Goal: Task Accomplishment & Management: Manage account settings

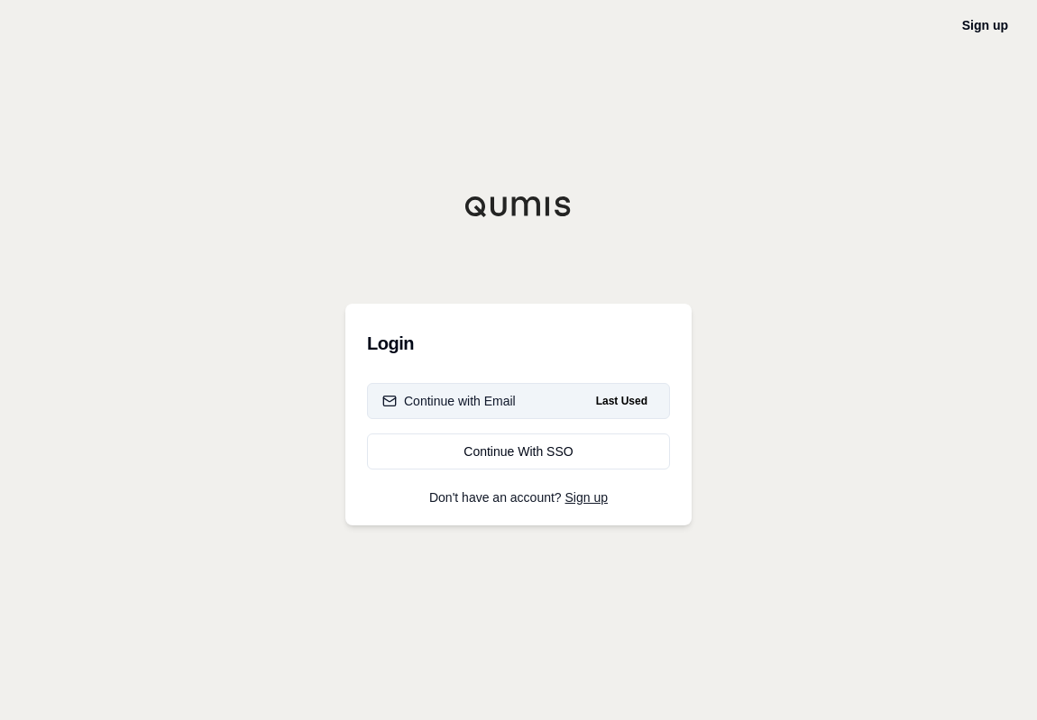
click at [445, 404] on div "Continue with Email" at bounding box center [448, 401] width 133 height 18
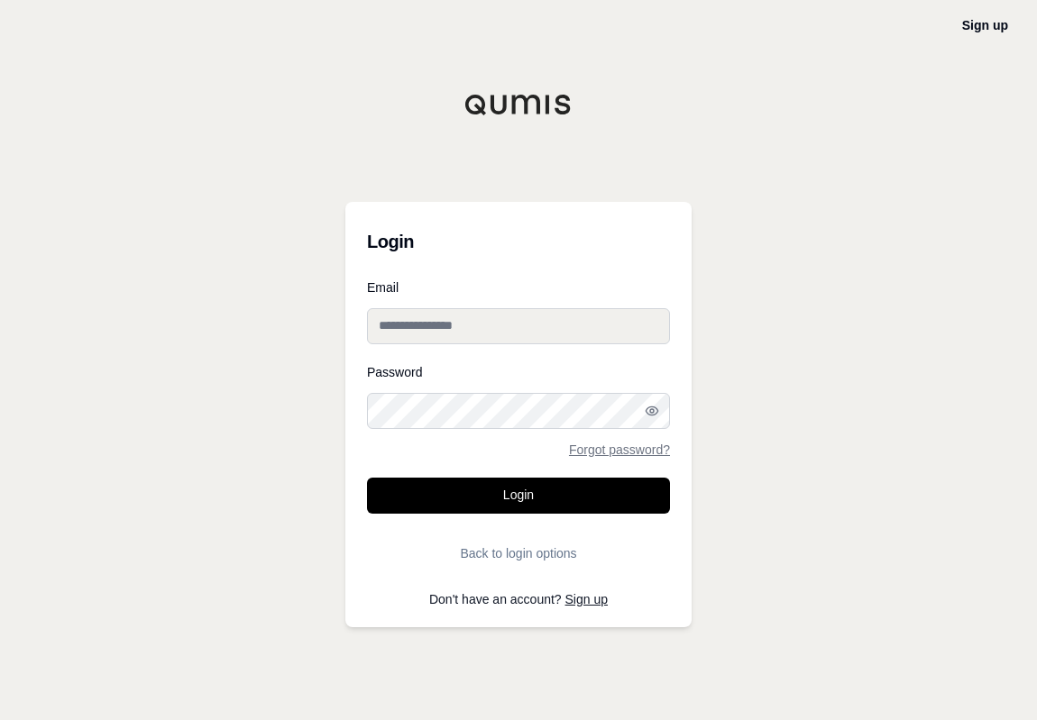
type input "**********"
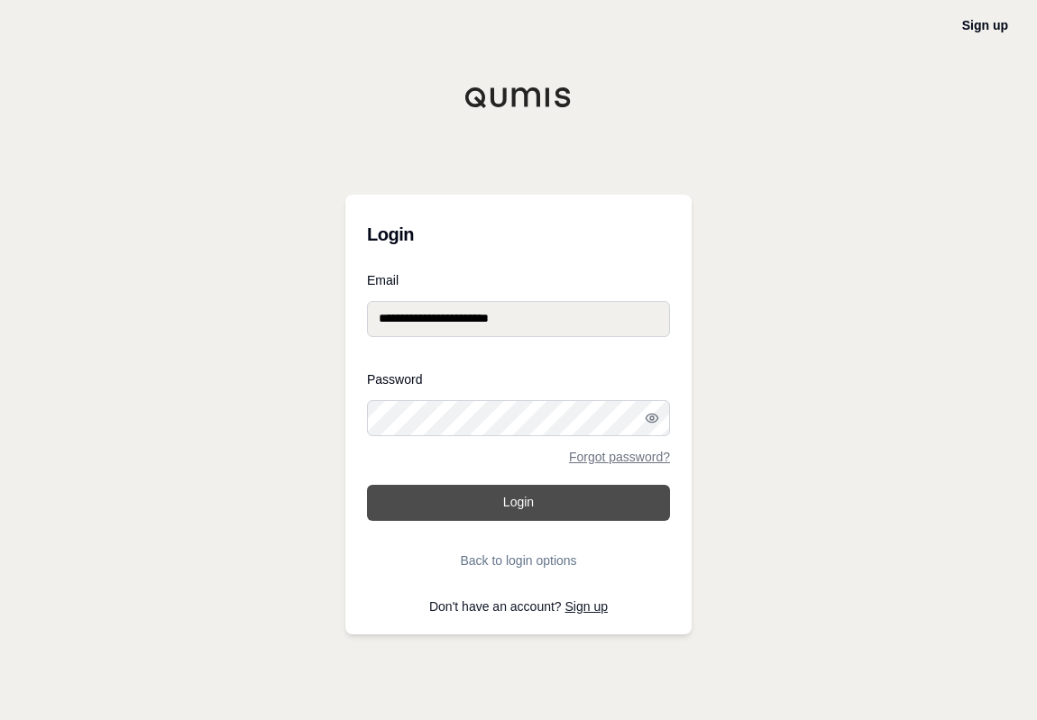
click at [518, 501] on button "Login" at bounding box center [518, 503] width 303 height 36
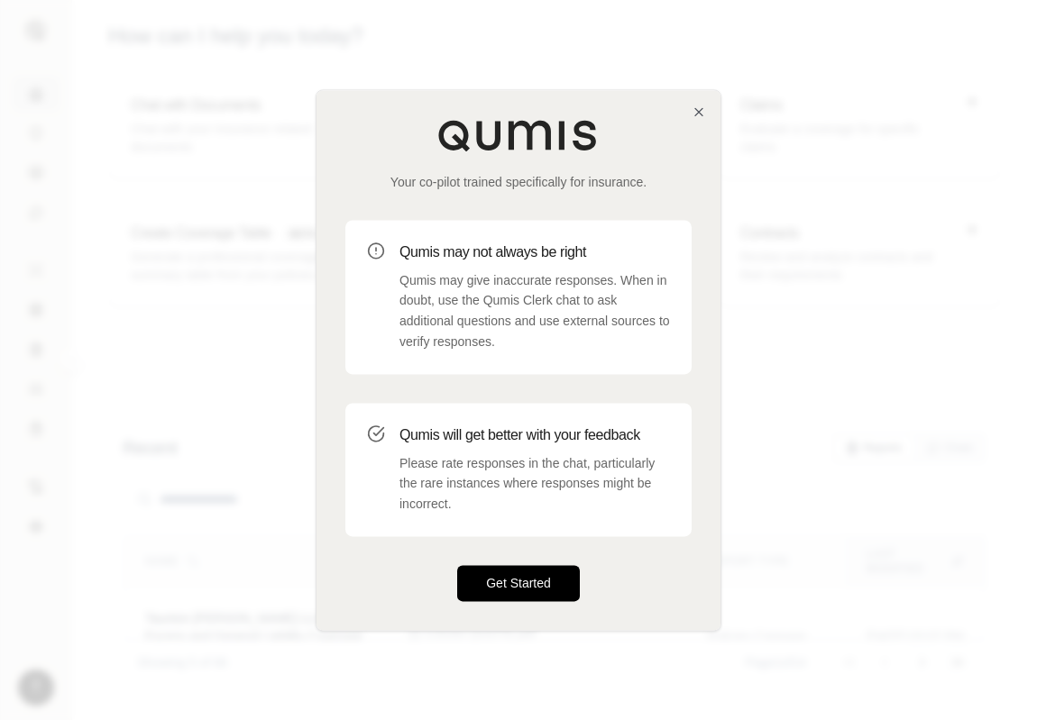
click at [527, 588] on button "Get Started" at bounding box center [518, 583] width 123 height 36
click at [490, 591] on button "Get Started" at bounding box center [518, 583] width 123 height 36
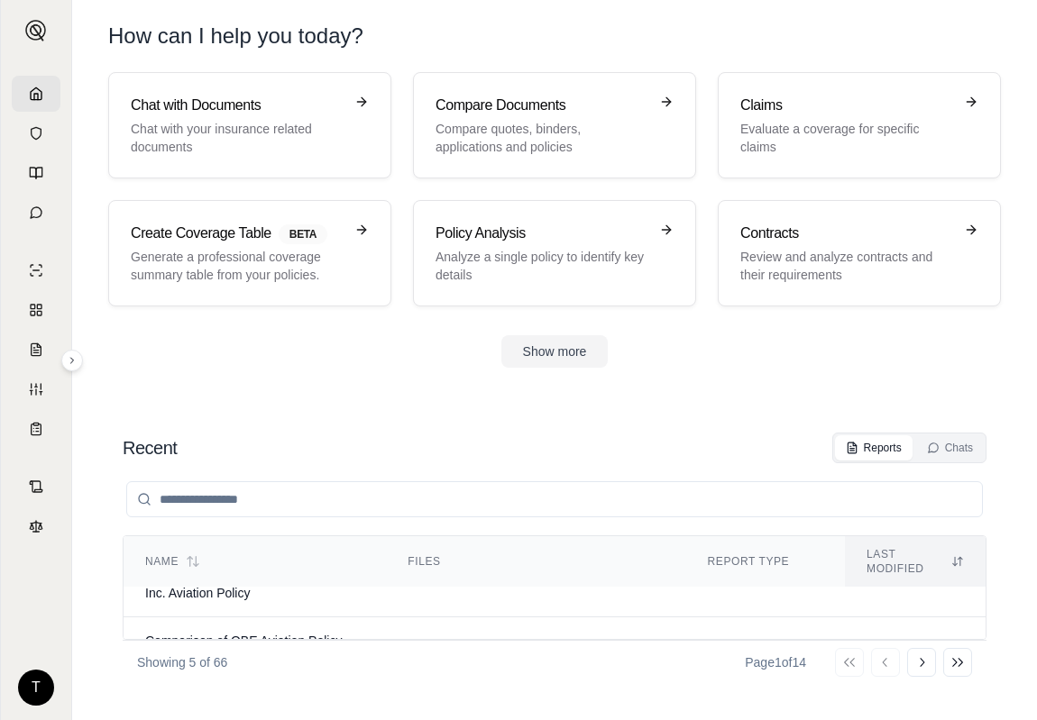
scroll to position [361, 0]
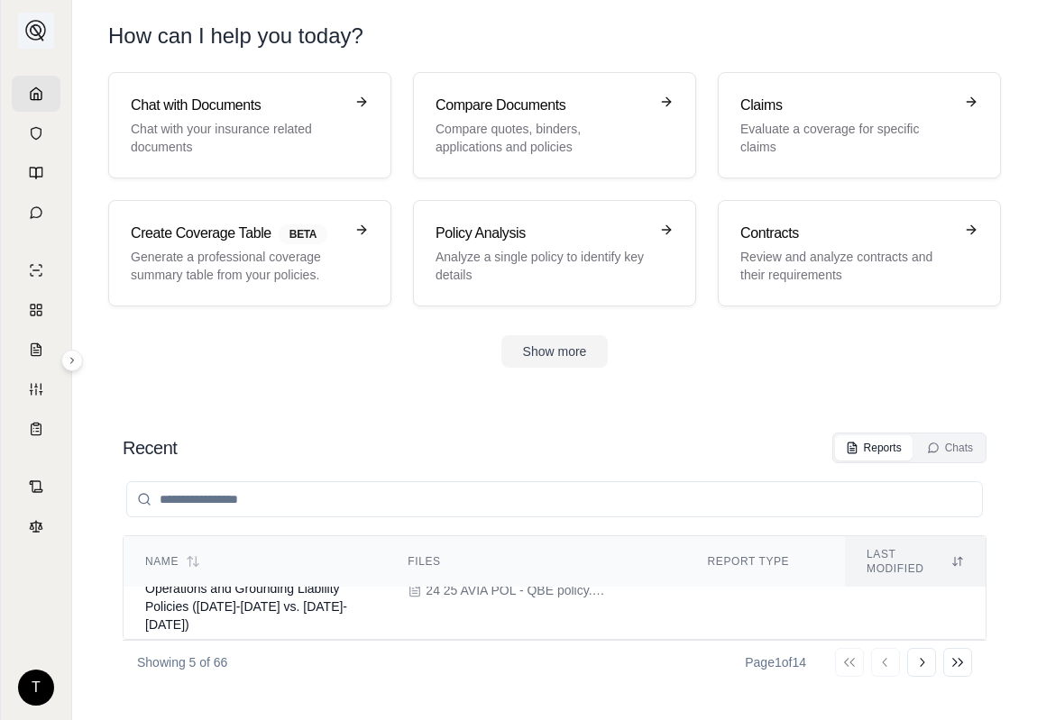
click at [33, 30] on img at bounding box center [36, 31] width 22 height 22
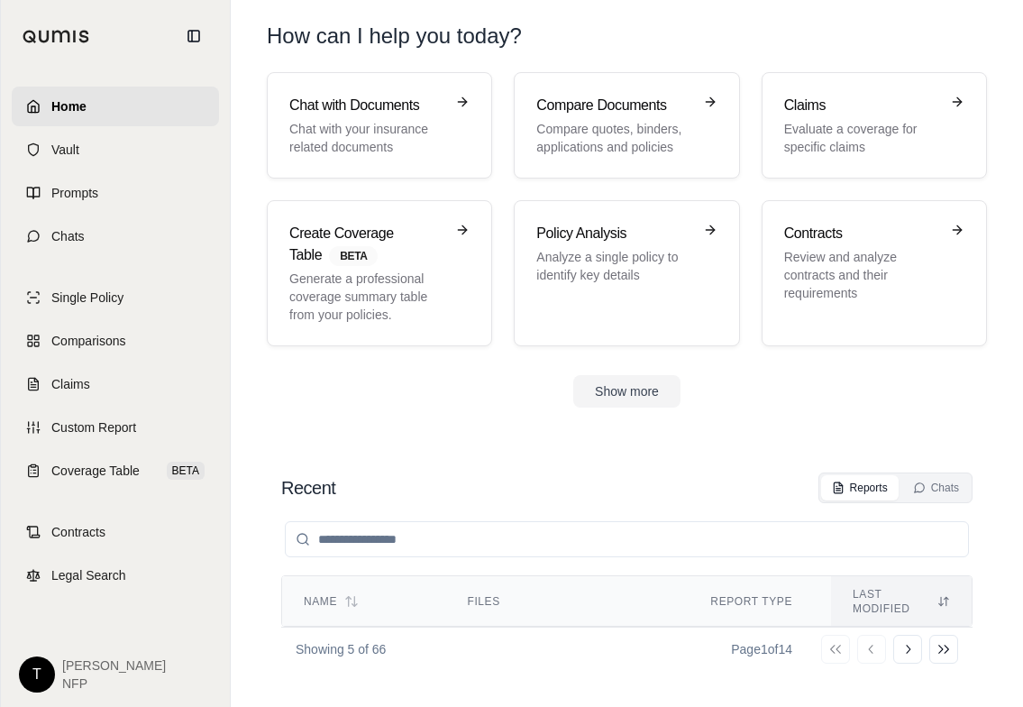
scroll to position [14, 0]
click at [79, 666] on span "[PERSON_NAME]" at bounding box center [114, 665] width 104 height 18
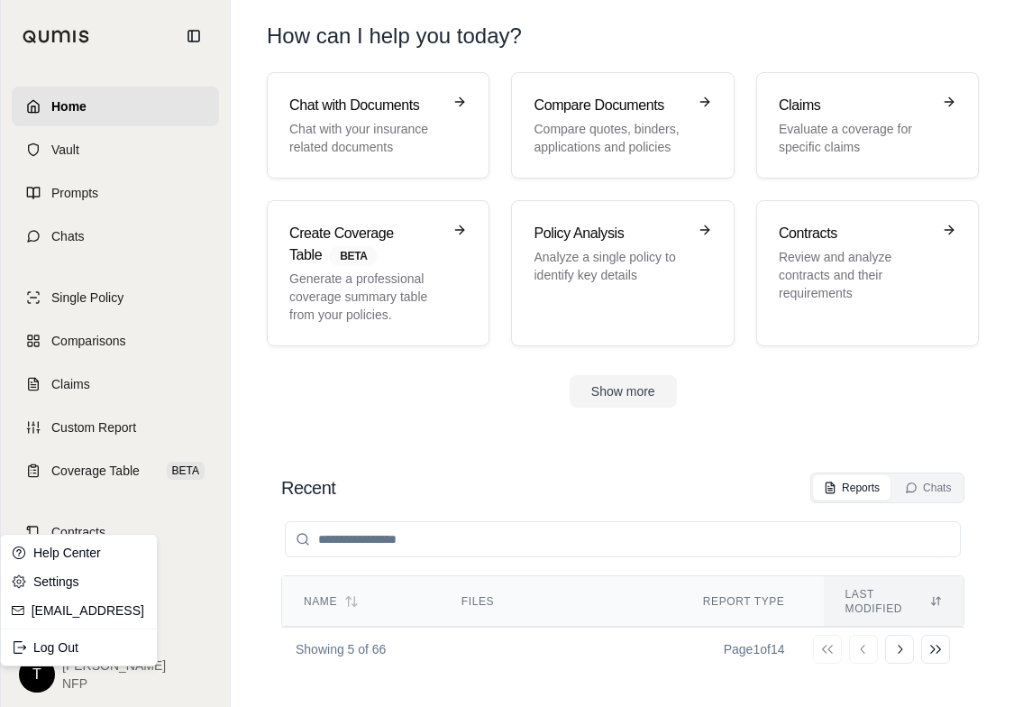
click at [38, 679] on html "Home Vault Prompts Chats Single Policy Comparisons Claims Custom Report Coverag…" at bounding box center [511, 353] width 1023 height 707
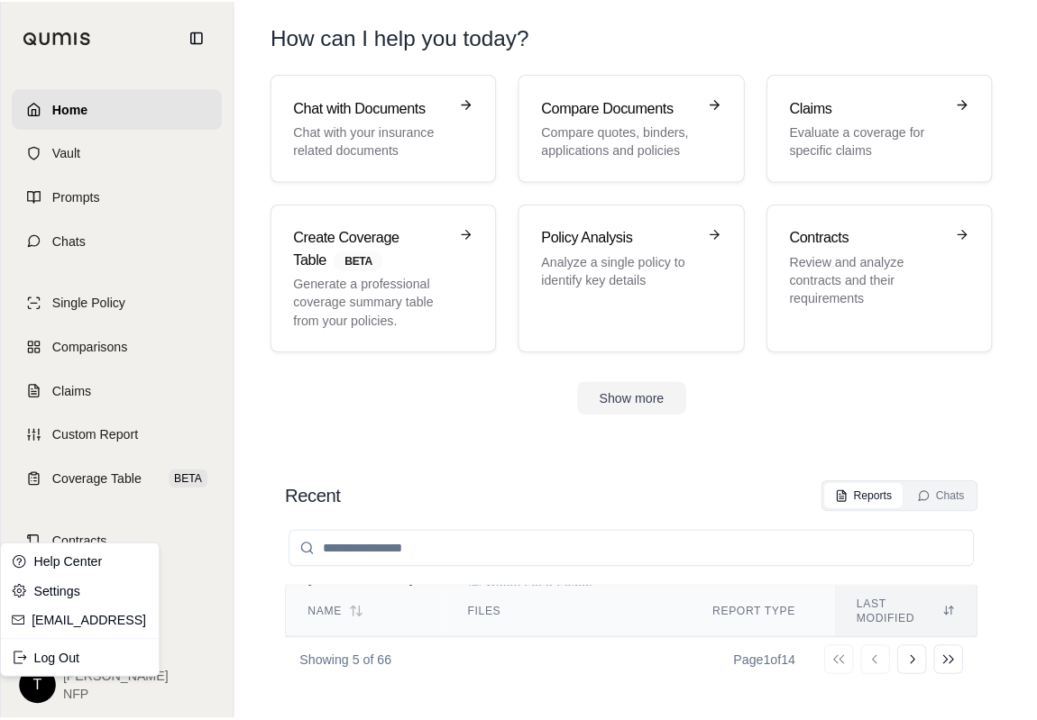
scroll to position [0, 0]
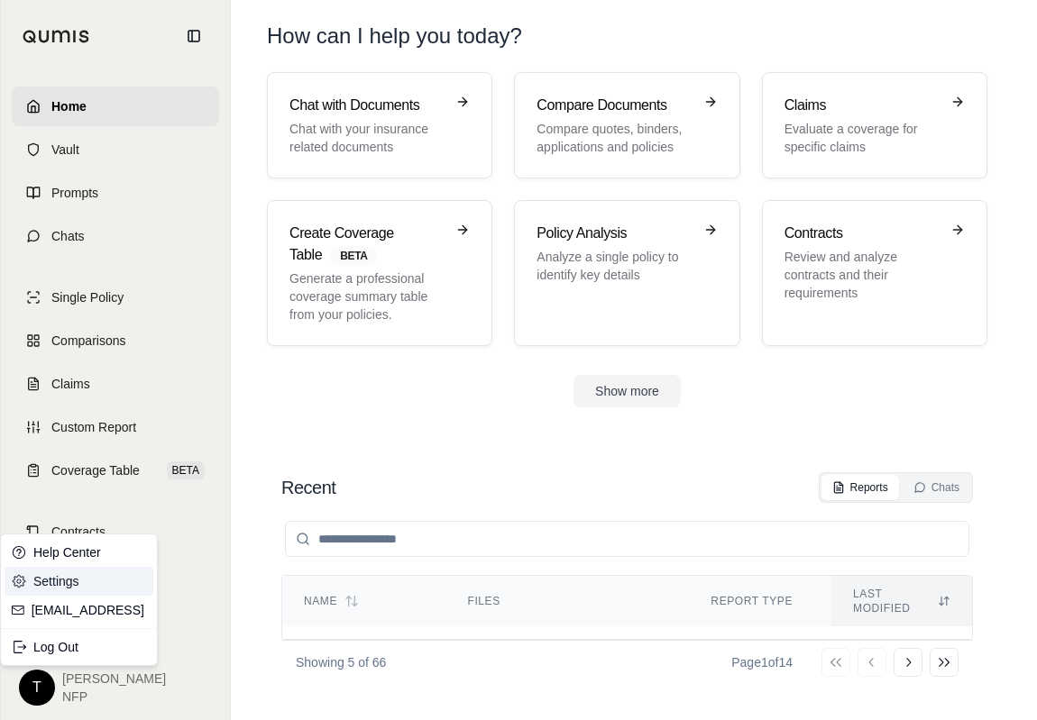
click at [38, 579] on link "Settings" at bounding box center [79, 581] width 149 height 29
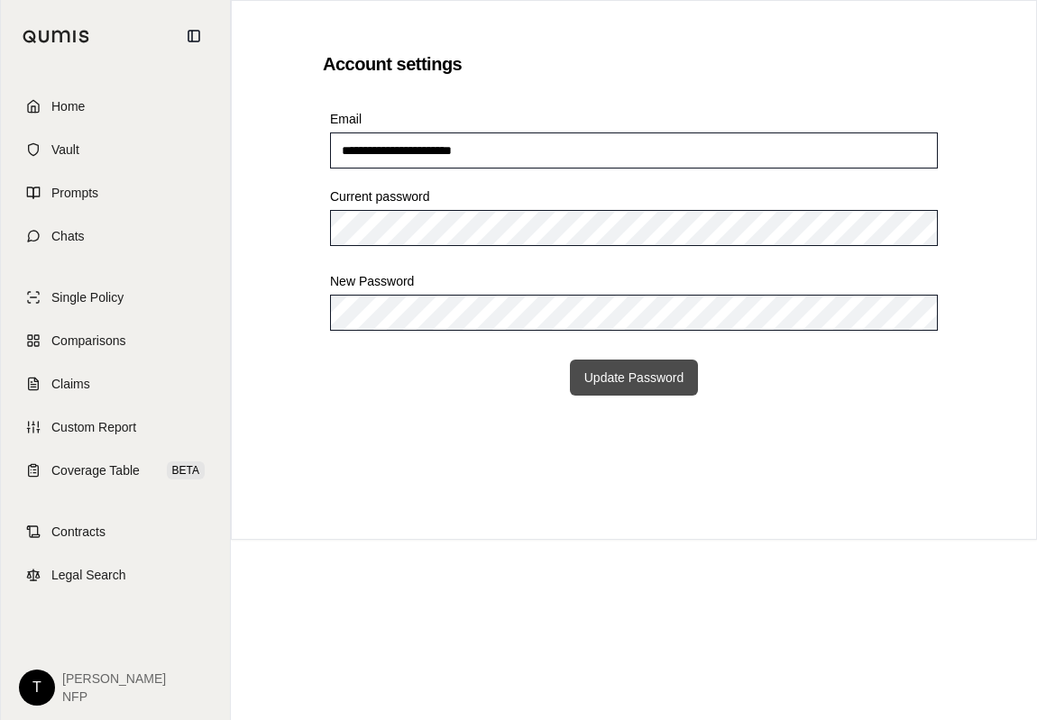
click at [604, 380] on button "Update Password" at bounding box center [634, 378] width 129 height 36
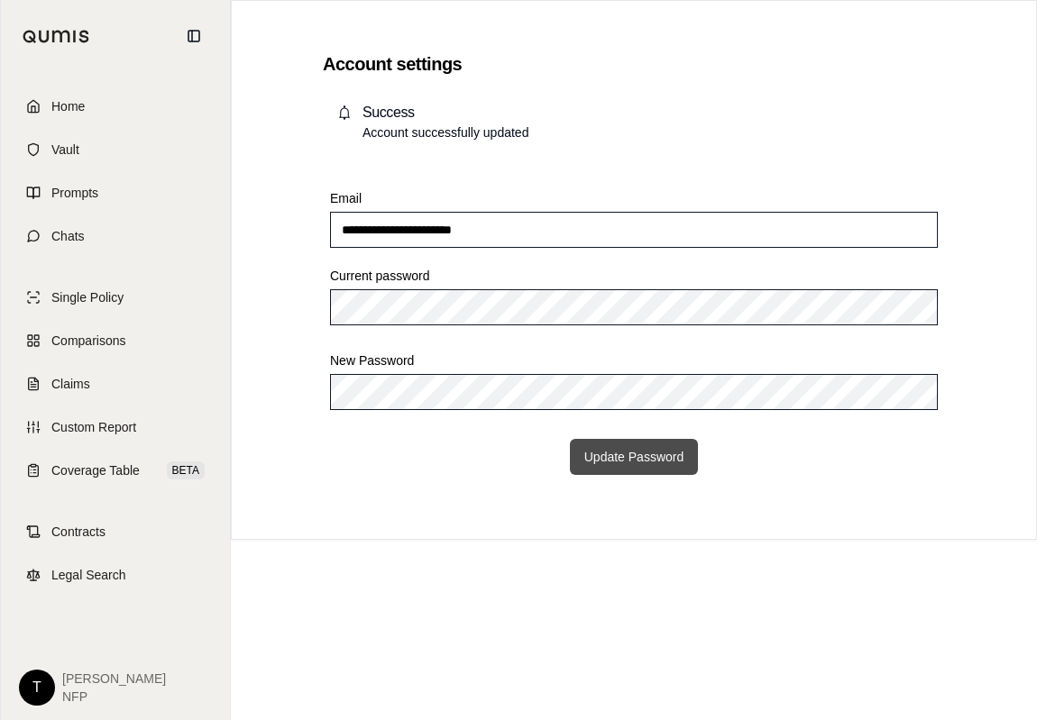
click at [619, 455] on button "Update Password" at bounding box center [634, 457] width 129 height 36
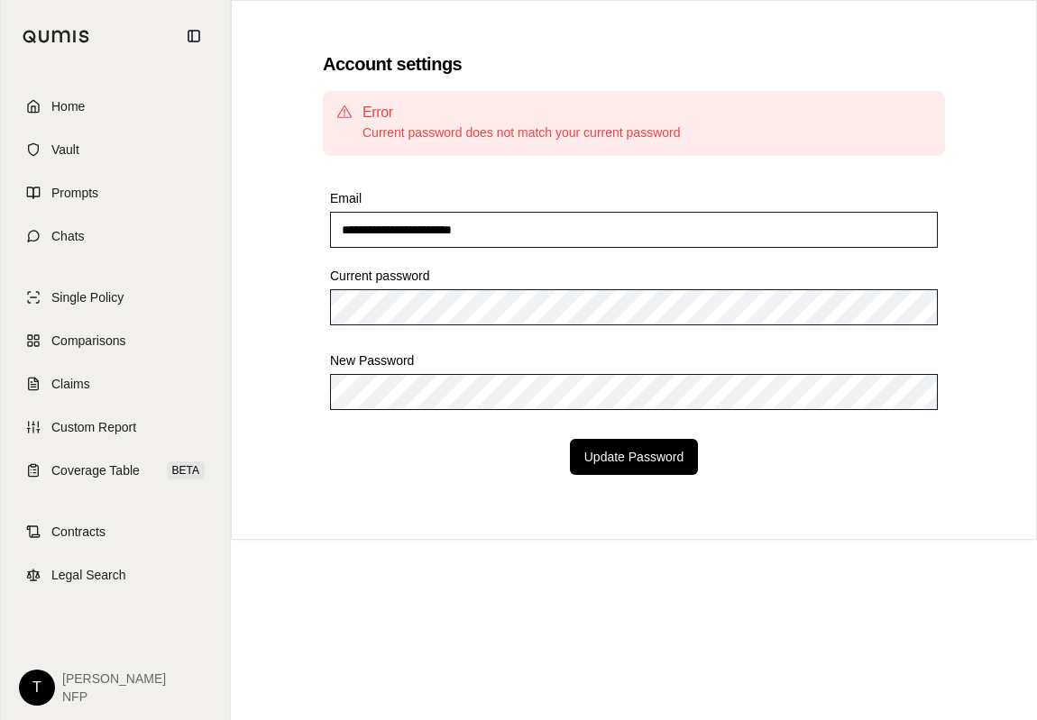
click at [298, 412] on div "**********" at bounding box center [634, 270] width 806 height 540
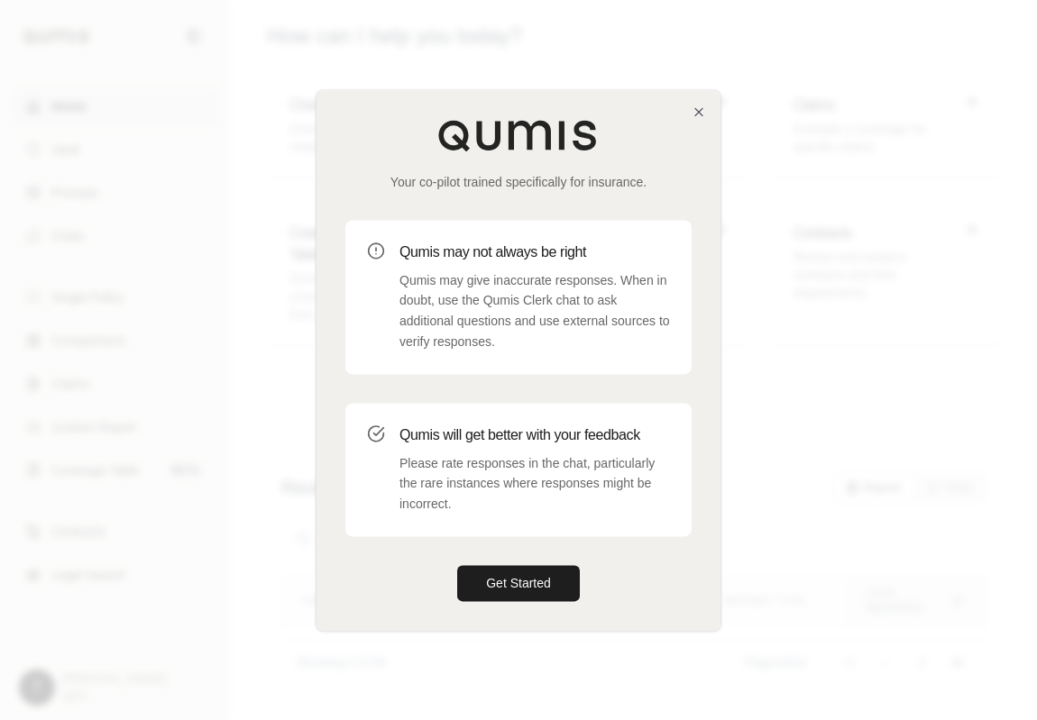
click at [693, 120] on div "Your co-pilot trained specifically for insurance. Qumis may not always be right…" at bounding box center [518, 360] width 404 height 540
click at [698, 108] on icon "button" at bounding box center [698, 112] width 14 height 14
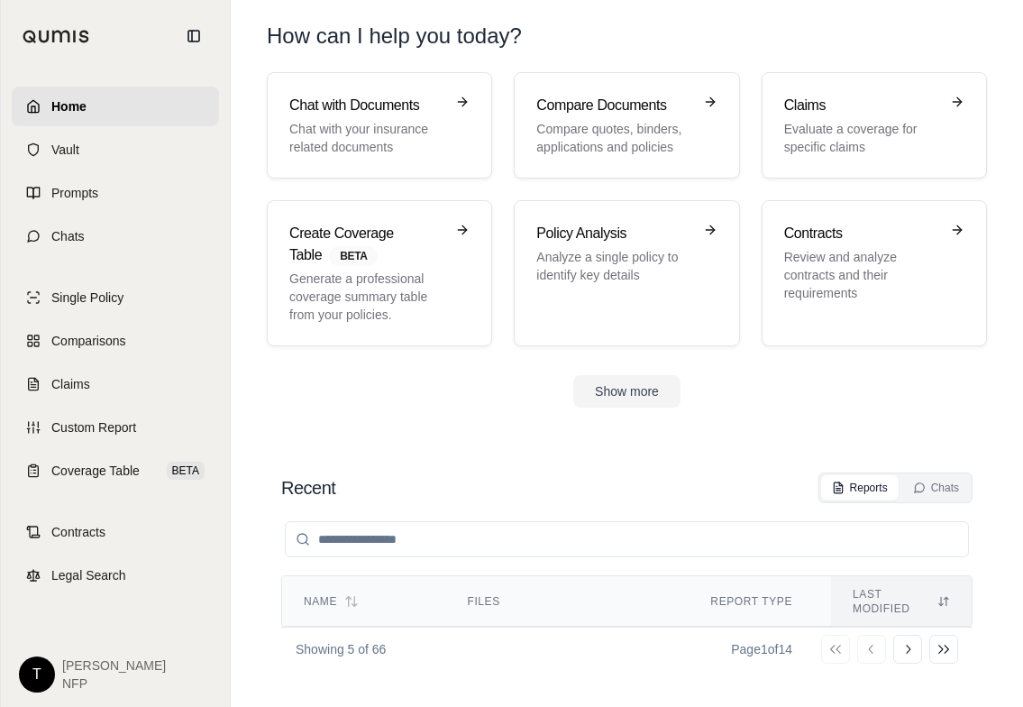
click at [36, 691] on html "Home Vault Prompts Chats Single Policy Comparisons Claims Custom Report Coverag…" at bounding box center [511, 353] width 1023 height 707
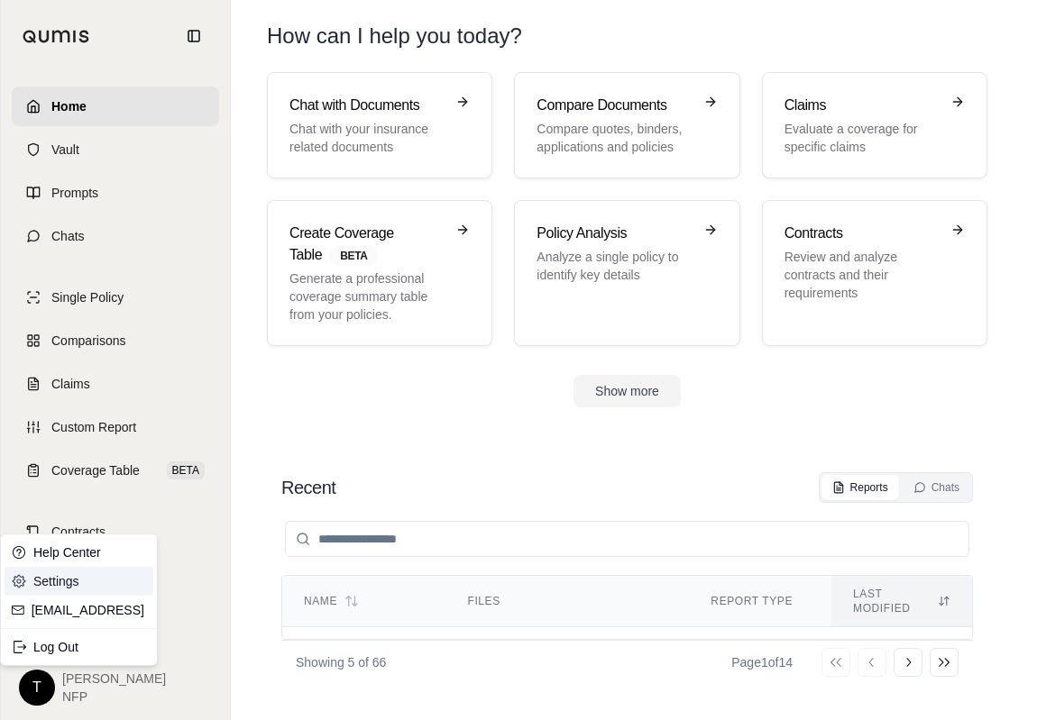
click at [49, 581] on link "Settings" at bounding box center [79, 581] width 149 height 29
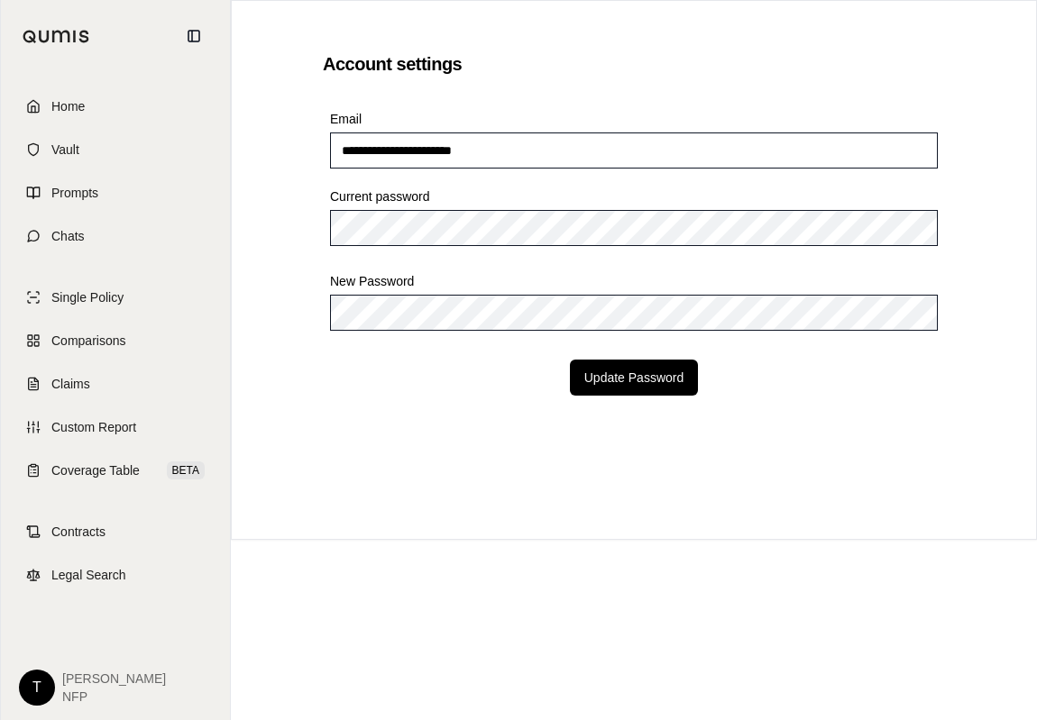
click at [330, 253] on div at bounding box center [330, 253] width 0 height 0
click at [389, 433] on div "**********" at bounding box center [634, 287] width 622 height 473
click at [599, 371] on button "Update Password" at bounding box center [634, 378] width 129 height 36
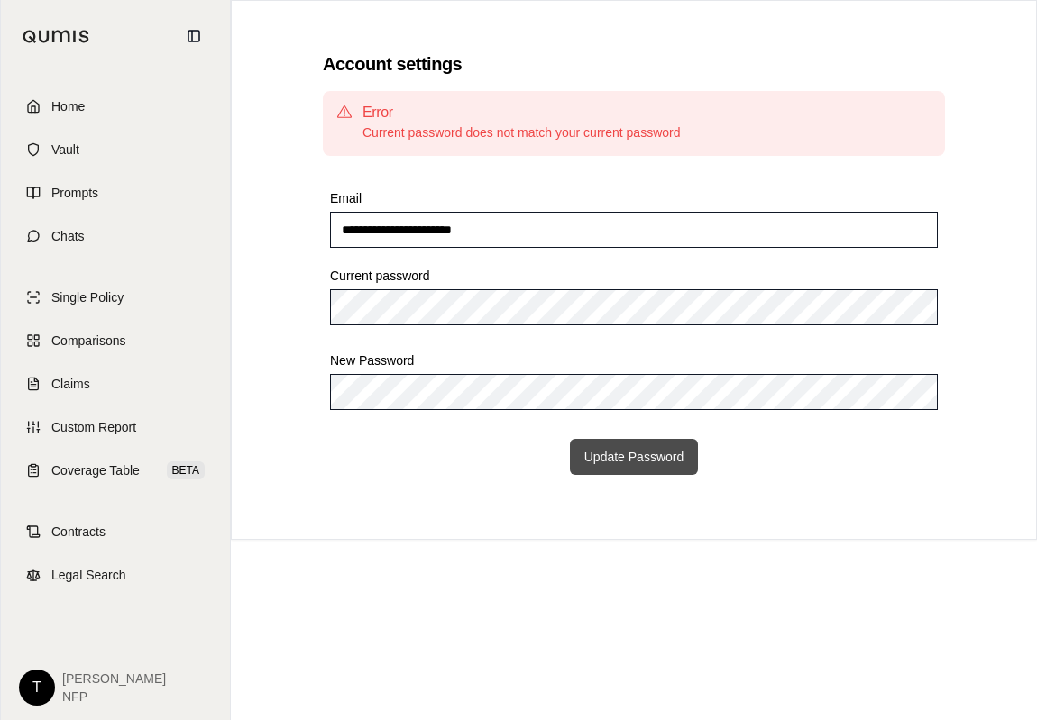
click at [616, 461] on button "Update Password" at bounding box center [634, 457] width 129 height 36
click at [76, 686] on span "[PERSON_NAME]" at bounding box center [114, 679] width 104 height 18
click at [83, 671] on span "[PERSON_NAME]" at bounding box center [114, 679] width 104 height 18
click at [49, 685] on html "**********" at bounding box center [518, 360] width 1037 height 720
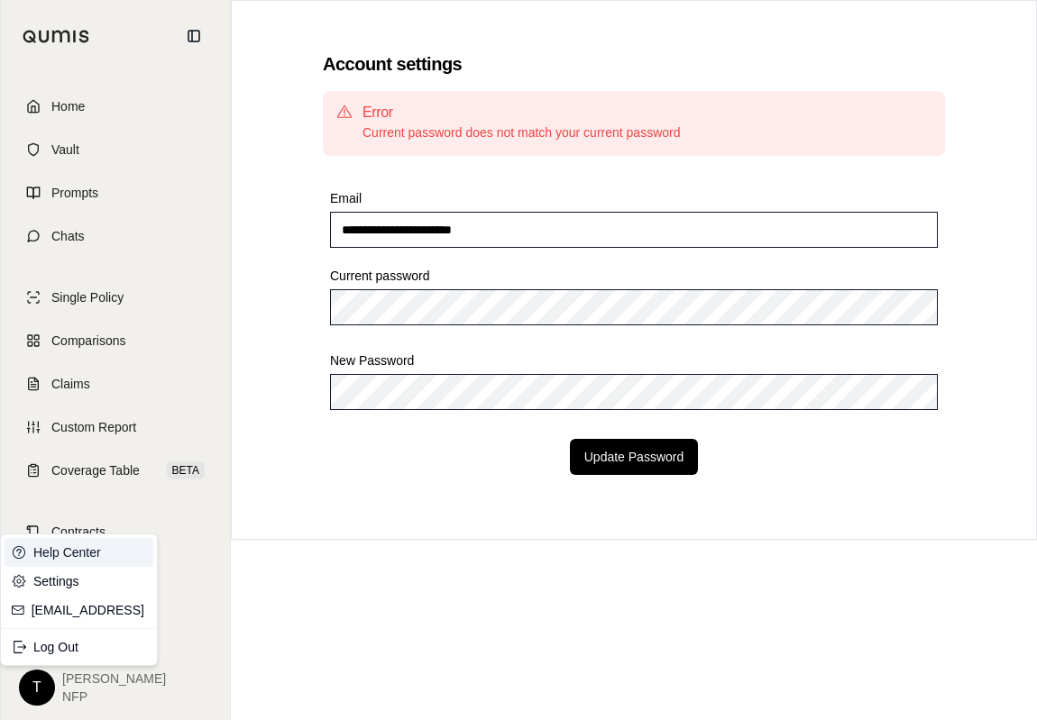
click at [57, 545] on link "Help Center" at bounding box center [79, 552] width 149 height 29
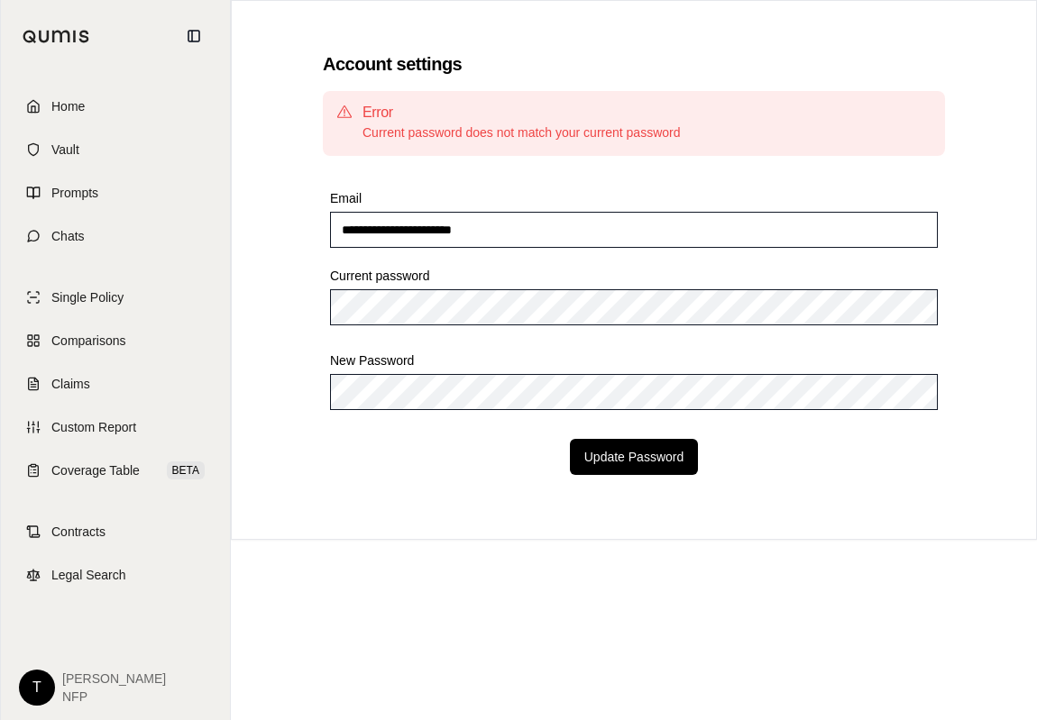
click at [41, 683] on html "**********" at bounding box center [518, 360] width 1037 height 720
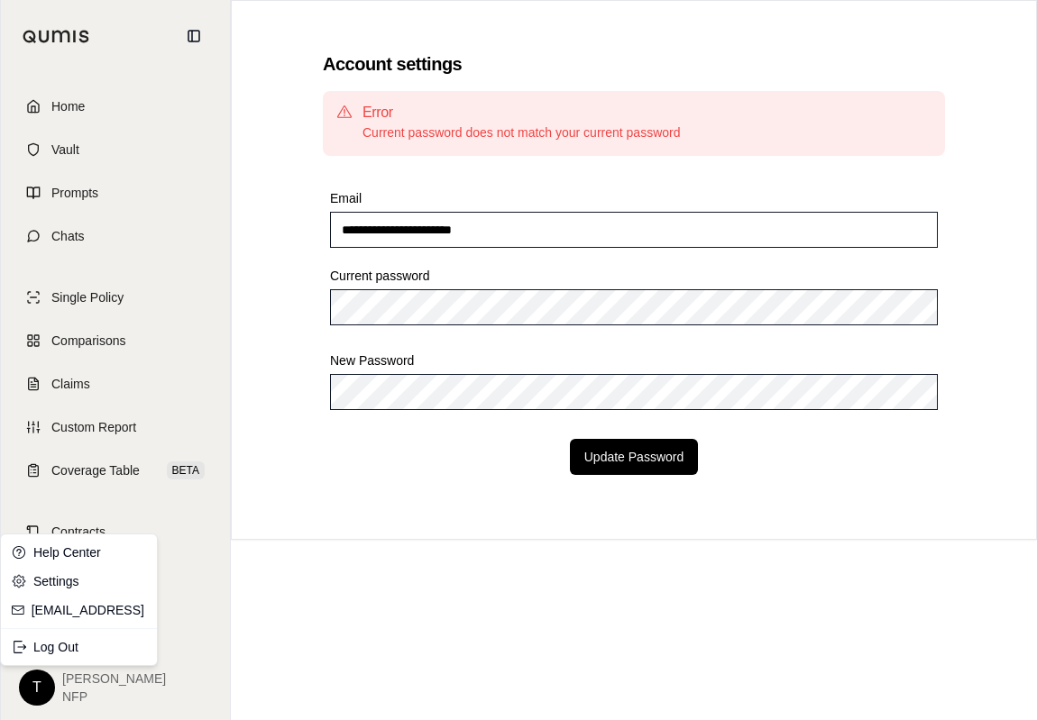
click at [46, 606] on link "support@qumis.ai" at bounding box center [89, 610] width 115 height 18
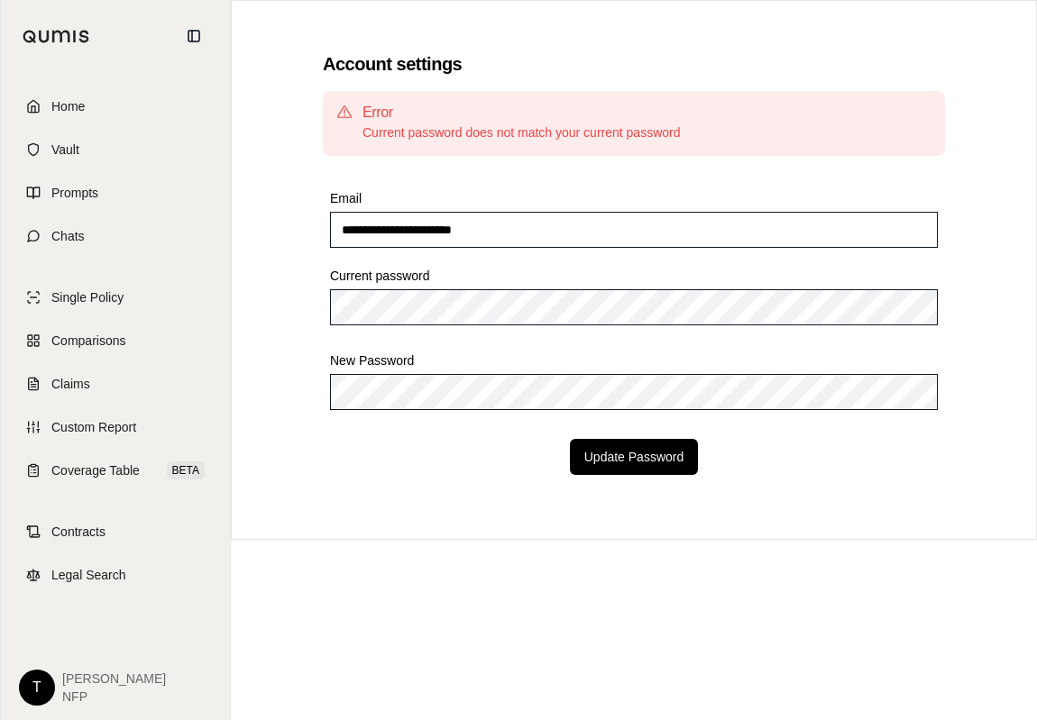
click at [52, 611] on div "Home Vault Prompts Chats Single Policy Comparisons Claims Custom Report Coverag…" at bounding box center [115, 396] width 229 height 648
click at [69, 113] on span "Home" at bounding box center [67, 106] width 33 height 18
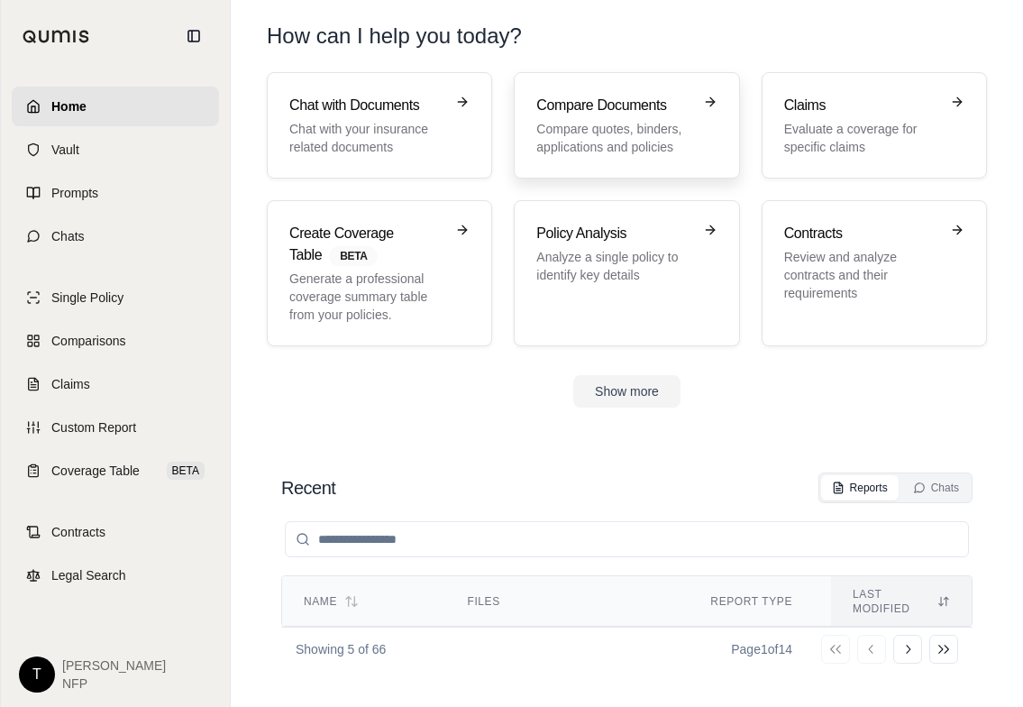
click at [581, 119] on div "Compare Documents Compare quotes, binders, applications and policies" at bounding box center [613, 125] width 155 height 61
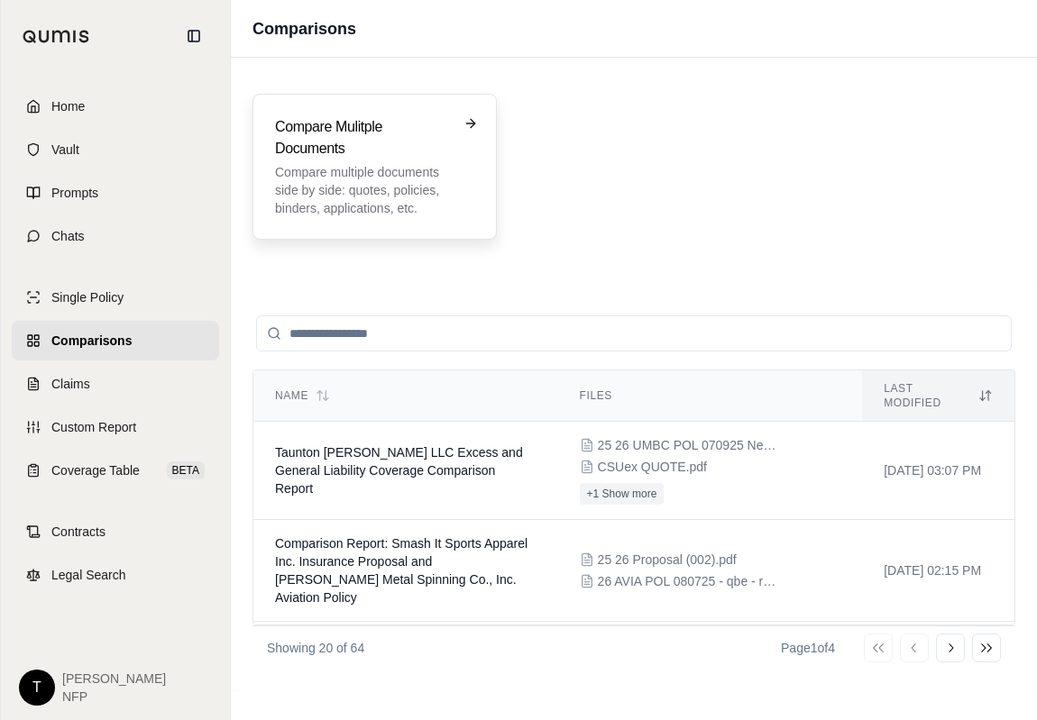
click at [357, 164] on p "Compare multiple documents side by side: quotes, policies, binders, application…" at bounding box center [362, 190] width 174 height 54
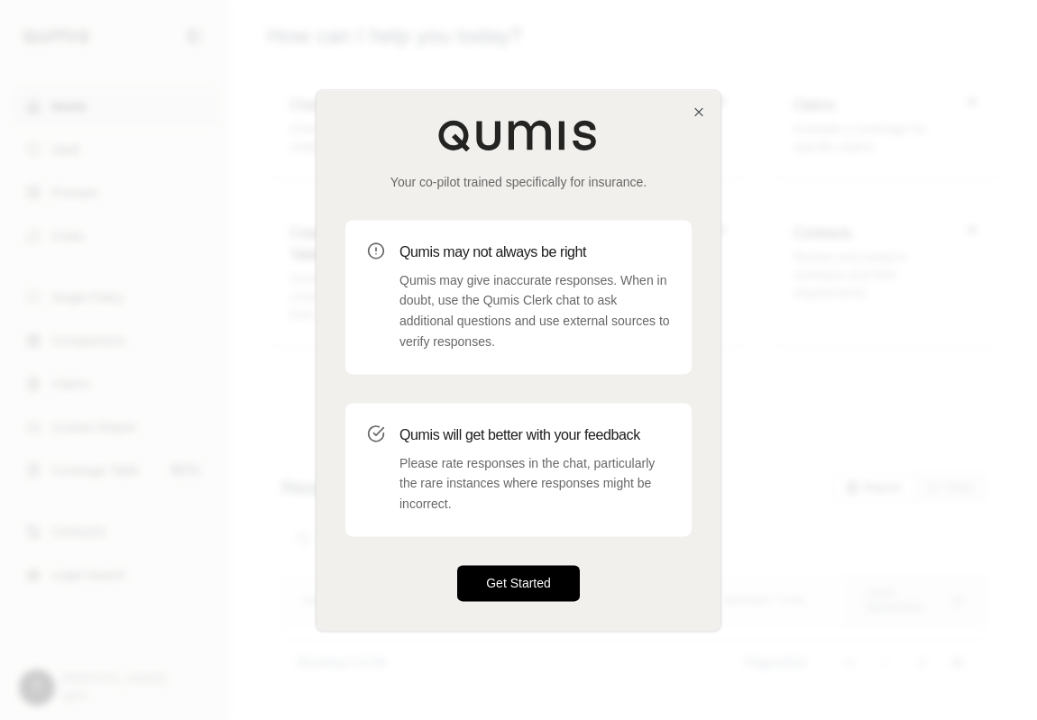
click at [511, 585] on button "Get Started" at bounding box center [518, 583] width 123 height 36
